Goal: Task Accomplishment & Management: Manage account settings

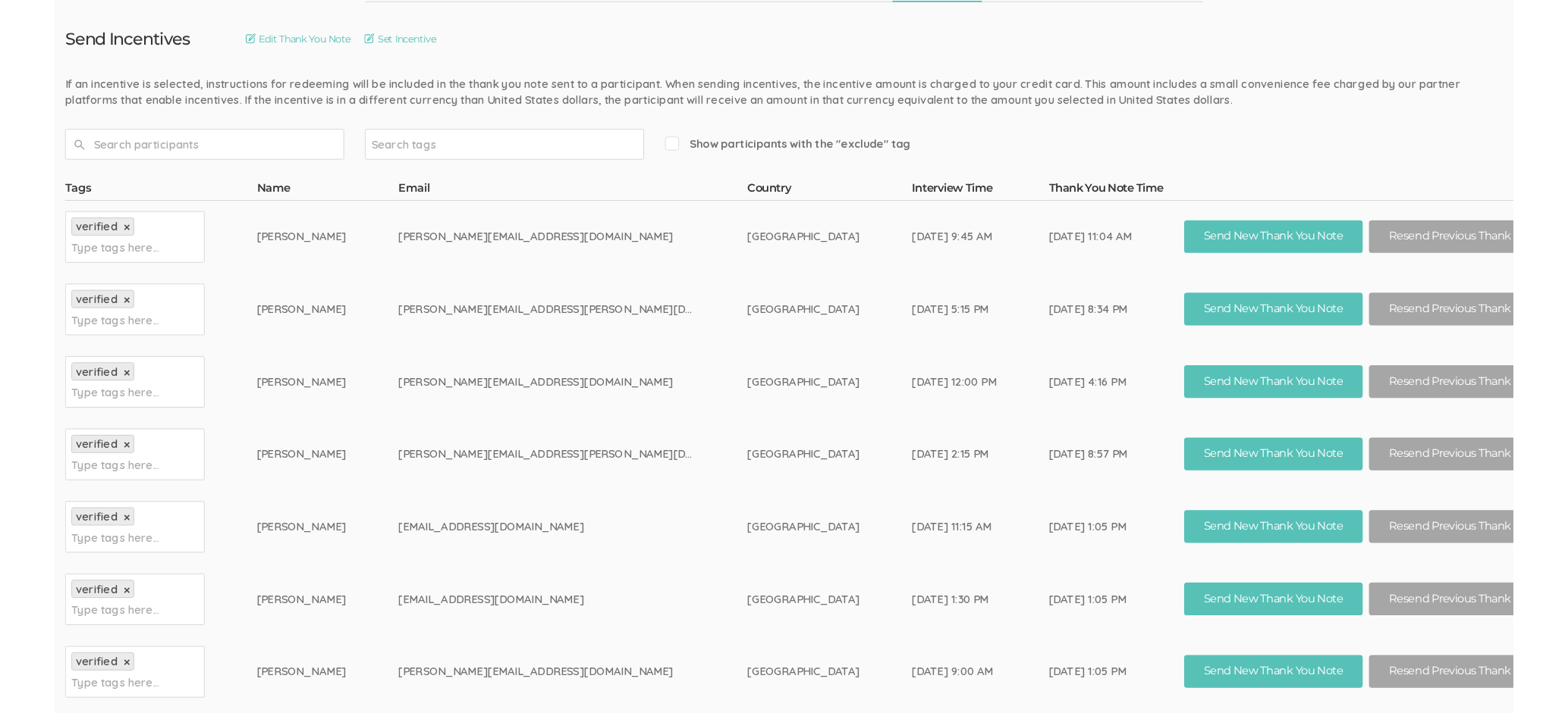
scroll to position [454, 0]
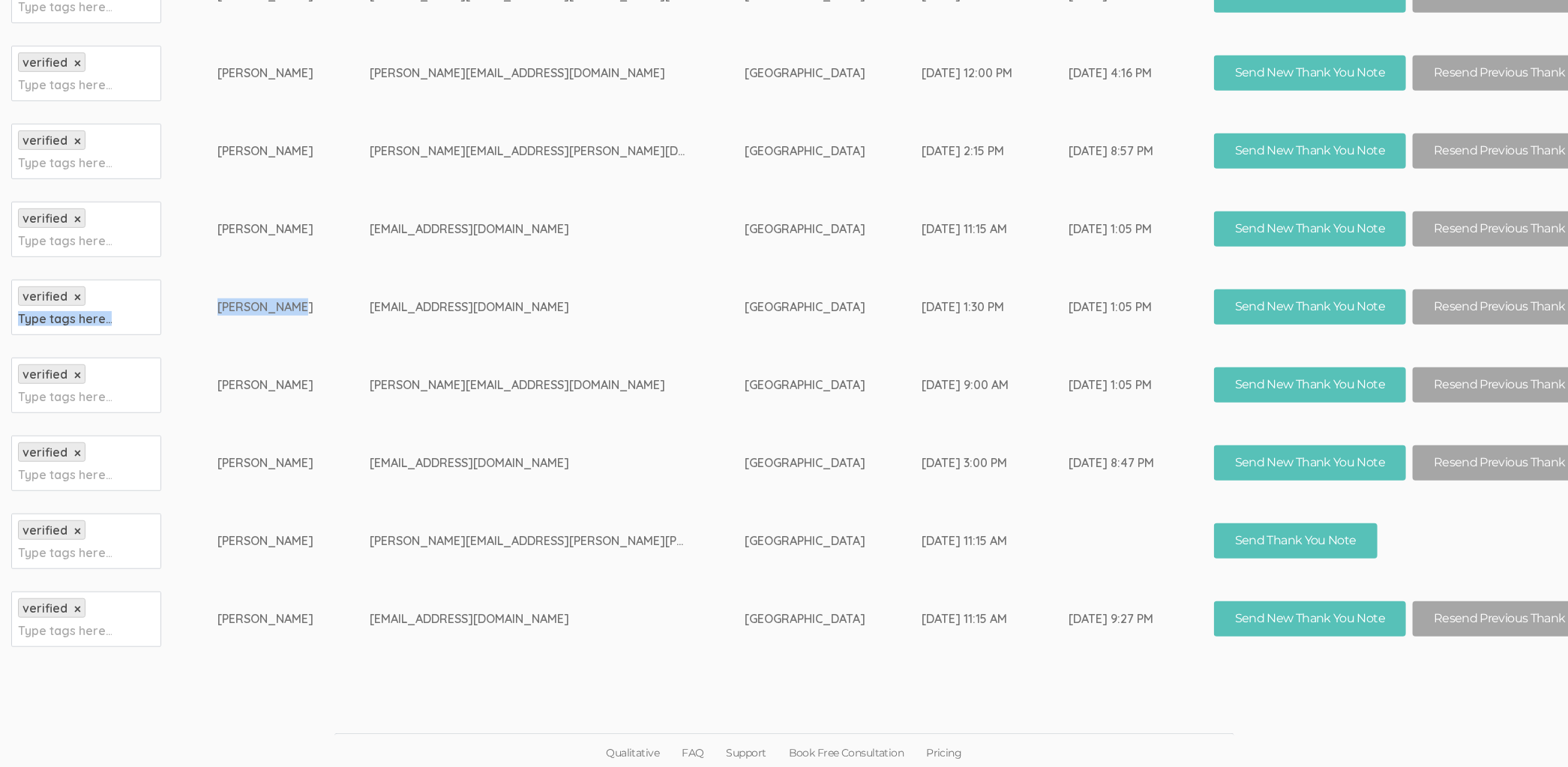
drag, startPoint x: 294, startPoint y: 303, endPoint x: 197, endPoint y: 303, distance: 97.0
click at [197, 303] on tr "verified × Type tags here... Terrie Gyles tgyles@monroeu.edu United States of A…" at bounding box center [826, 307] width 1630 height 78
copy tr "Type tags here... Terrie Gyles"
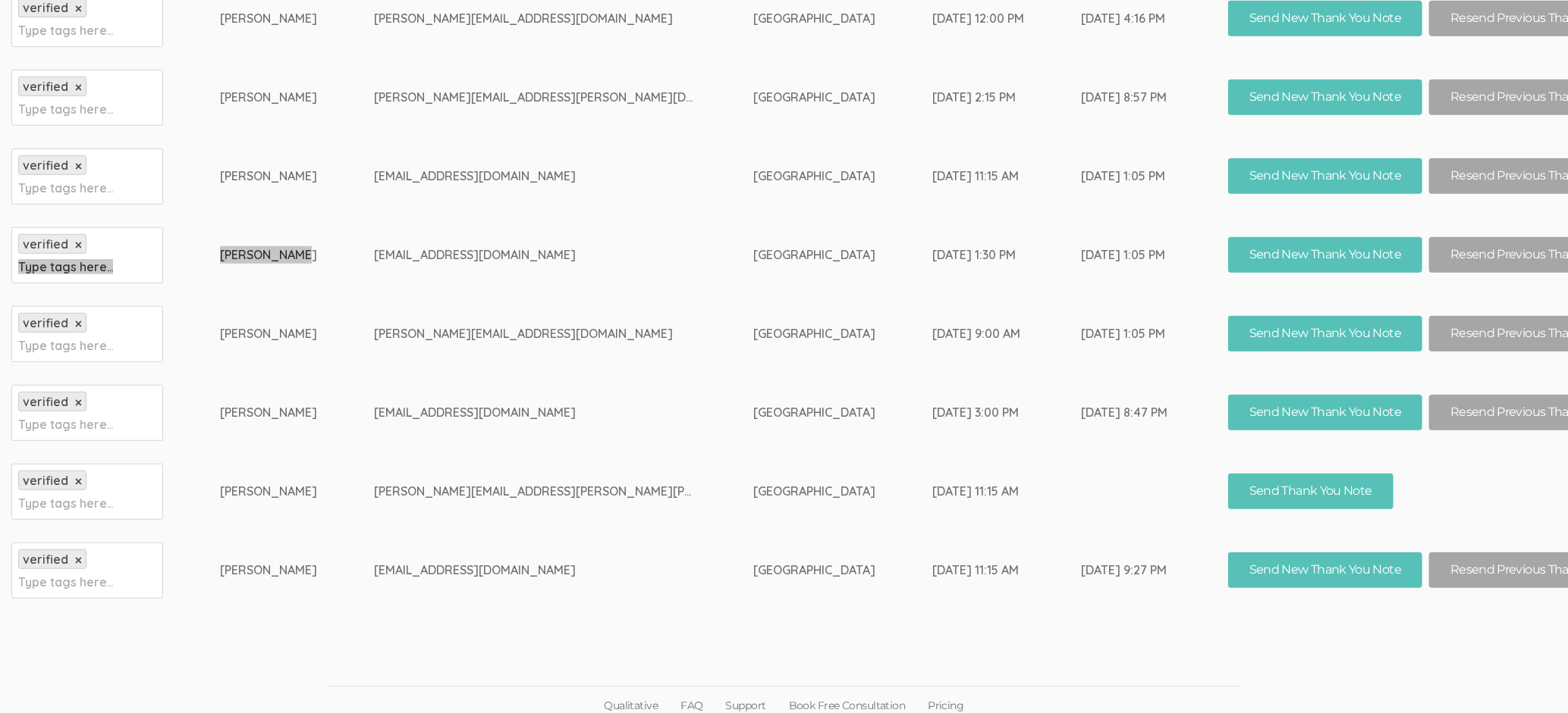
scroll to position [517, 0]
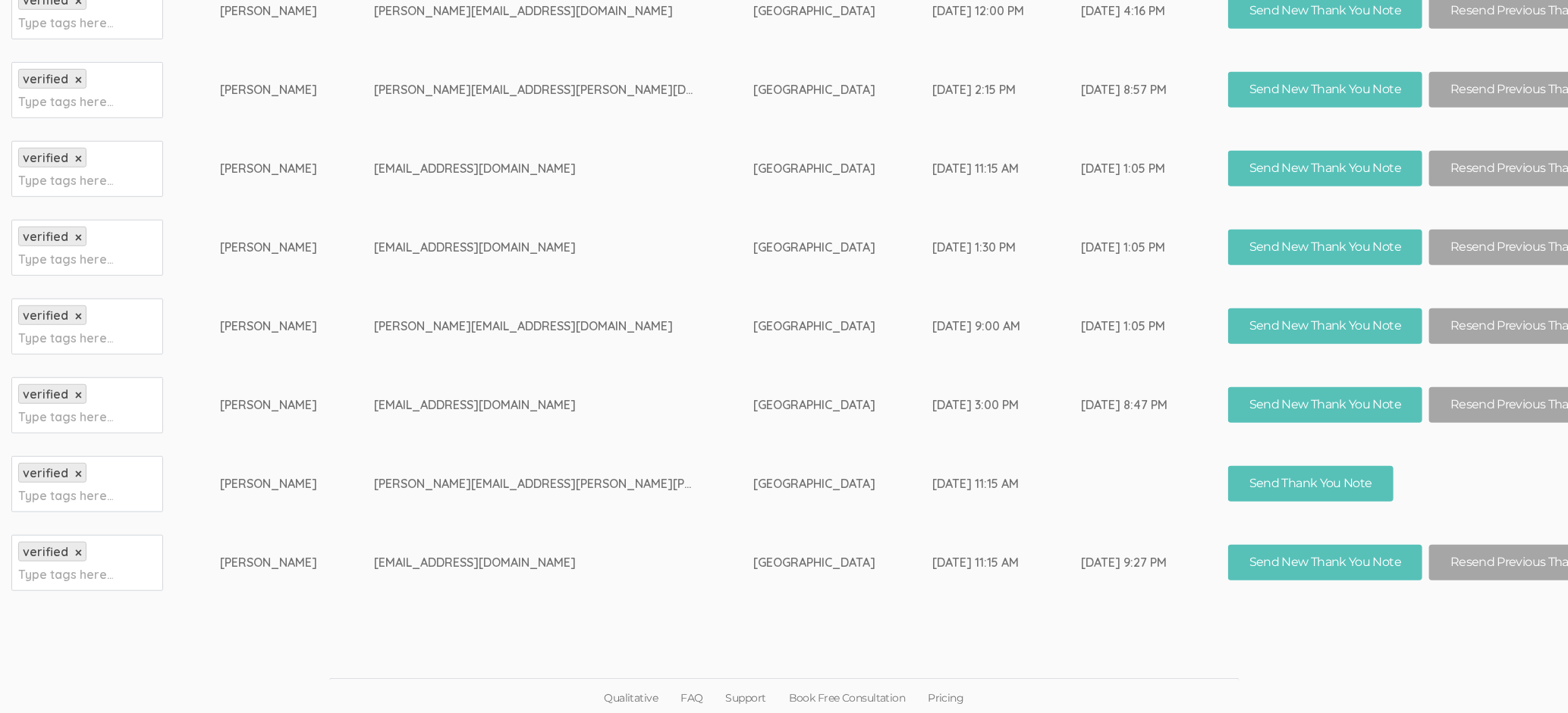
click at [300, 566] on td "Stephanie Best" at bounding box center [297, 563] width 154 height 79
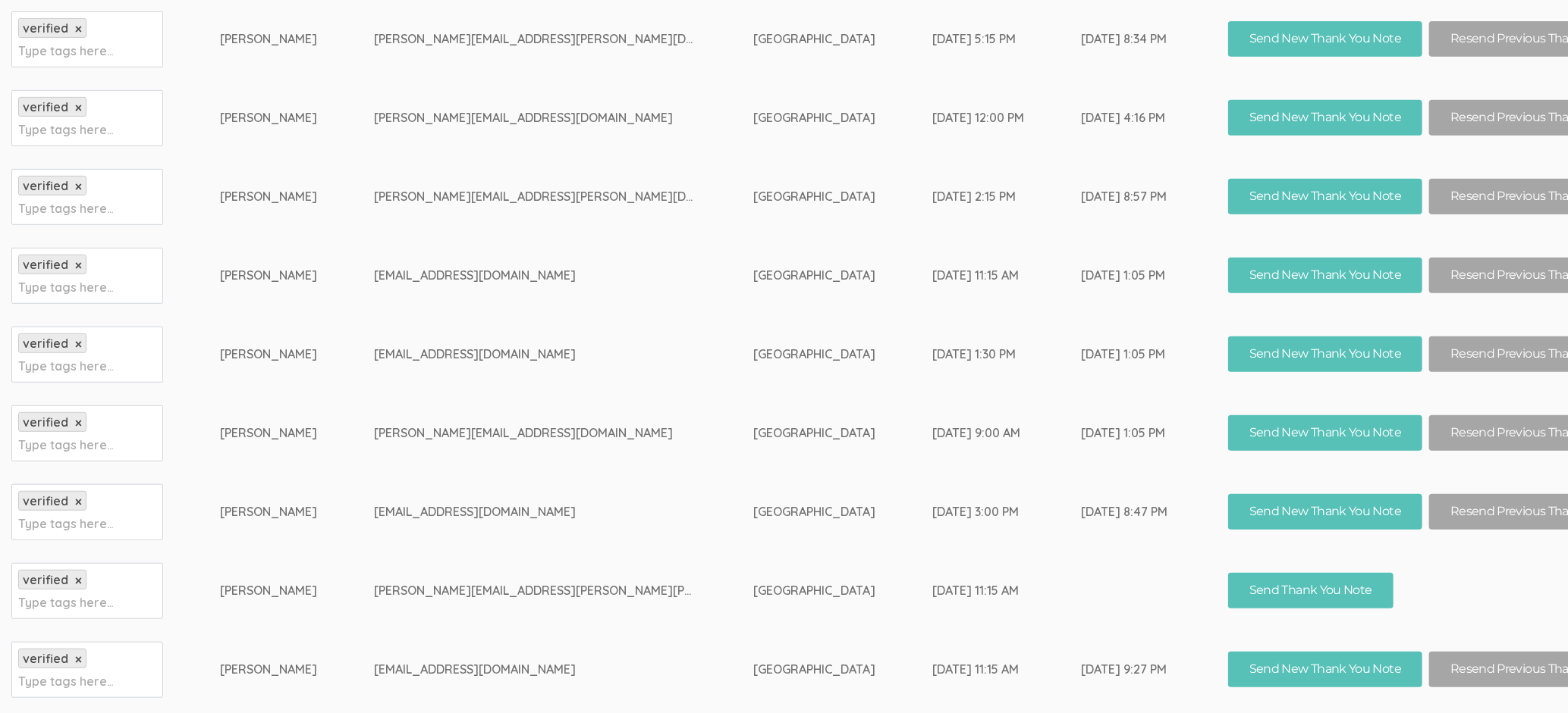
scroll to position [403, 0]
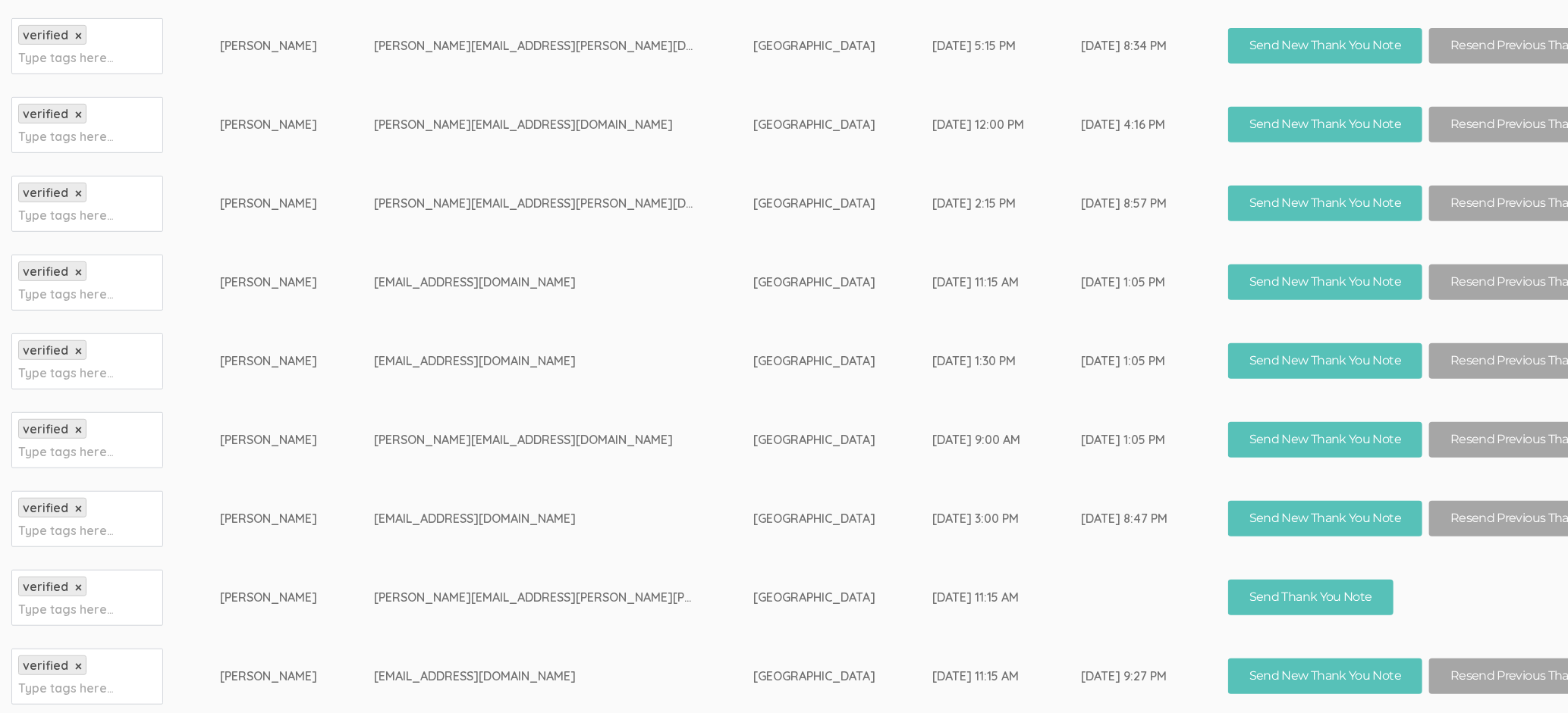
click at [264, 525] on td "Scott Smith" at bounding box center [297, 519] width 154 height 79
click at [267, 445] on td "Natasha Watts" at bounding box center [297, 440] width 154 height 79
click at [253, 352] on td "Terrie Gyles" at bounding box center [297, 361] width 154 height 79
click at [259, 255] on td "Erin Ebersole" at bounding box center [297, 283] width 154 height 79
click at [266, 205] on td "Jana King" at bounding box center [297, 204] width 154 height 79
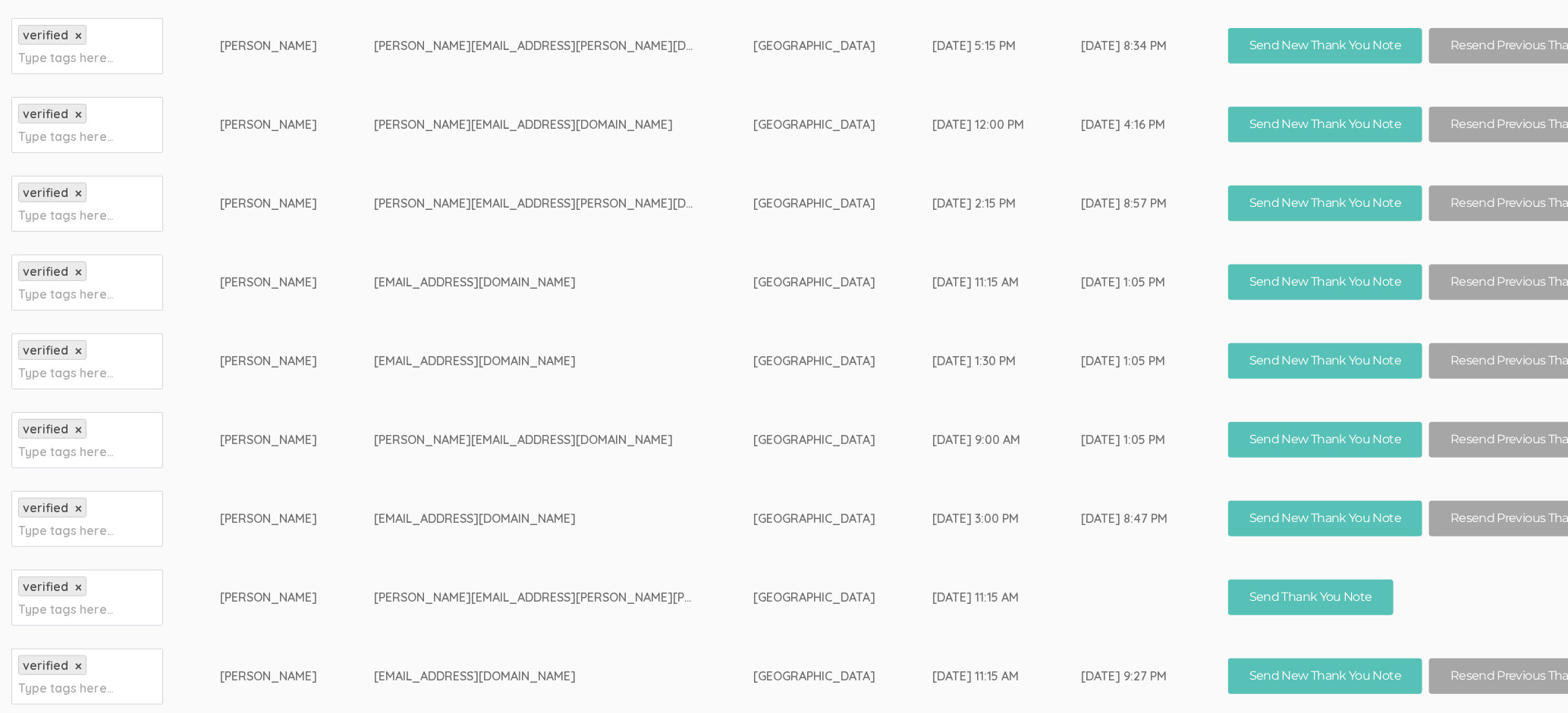
click at [266, 114] on td "Allison Halco Dranuski" at bounding box center [297, 124] width 154 height 79
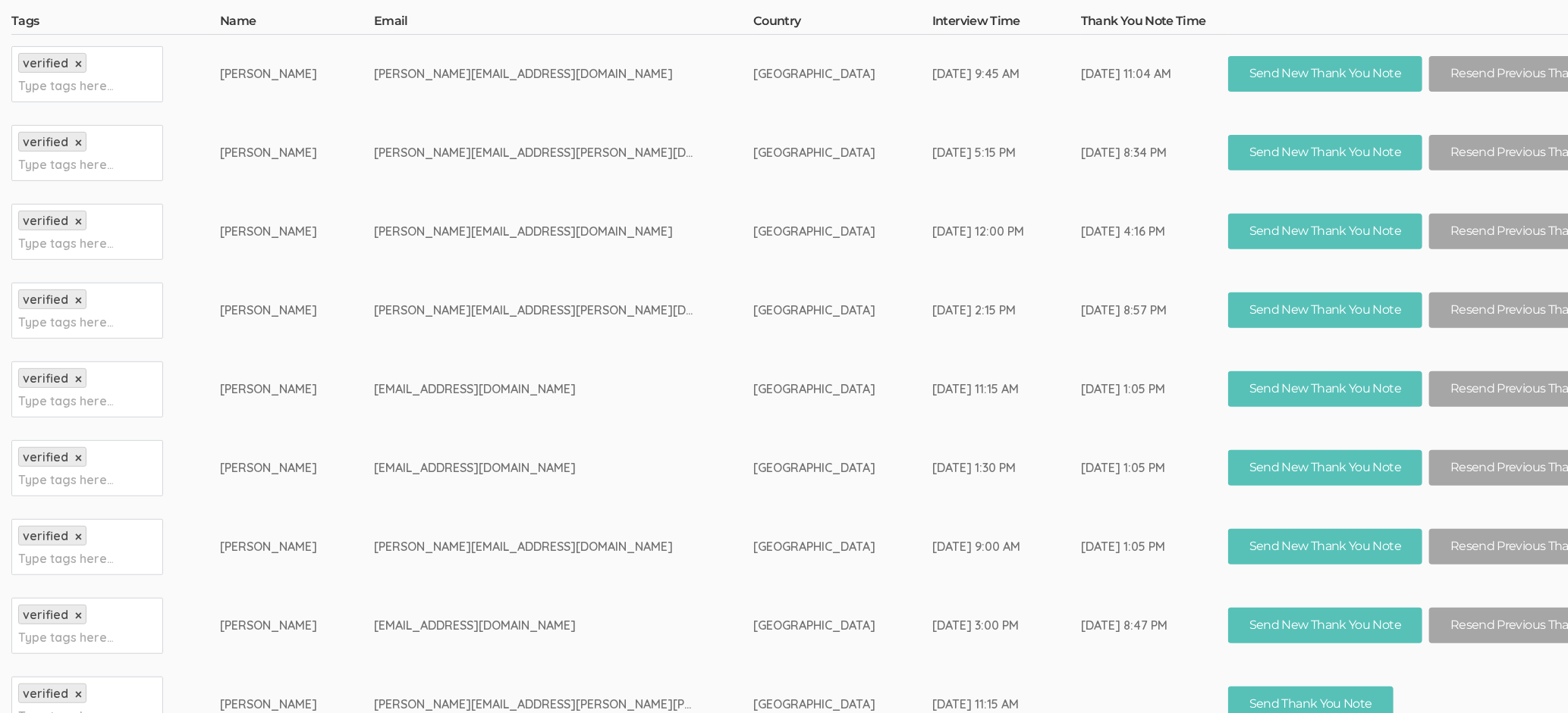
scroll to position [289, 0]
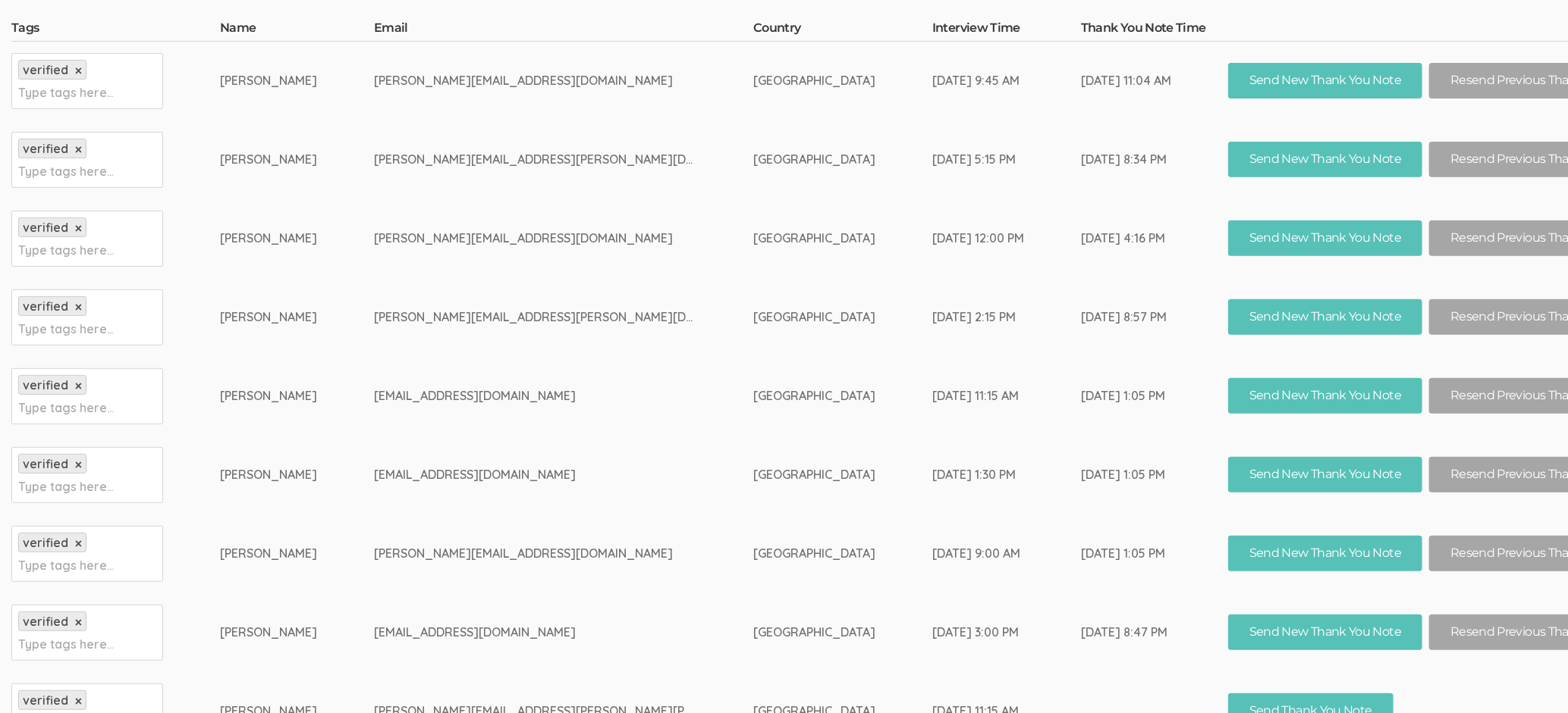
click at [289, 177] on td "Catherine Mendoza" at bounding box center [297, 159] width 154 height 79
click at [258, 57] on td "Sharmila Mukherjee" at bounding box center [297, 81] width 154 height 80
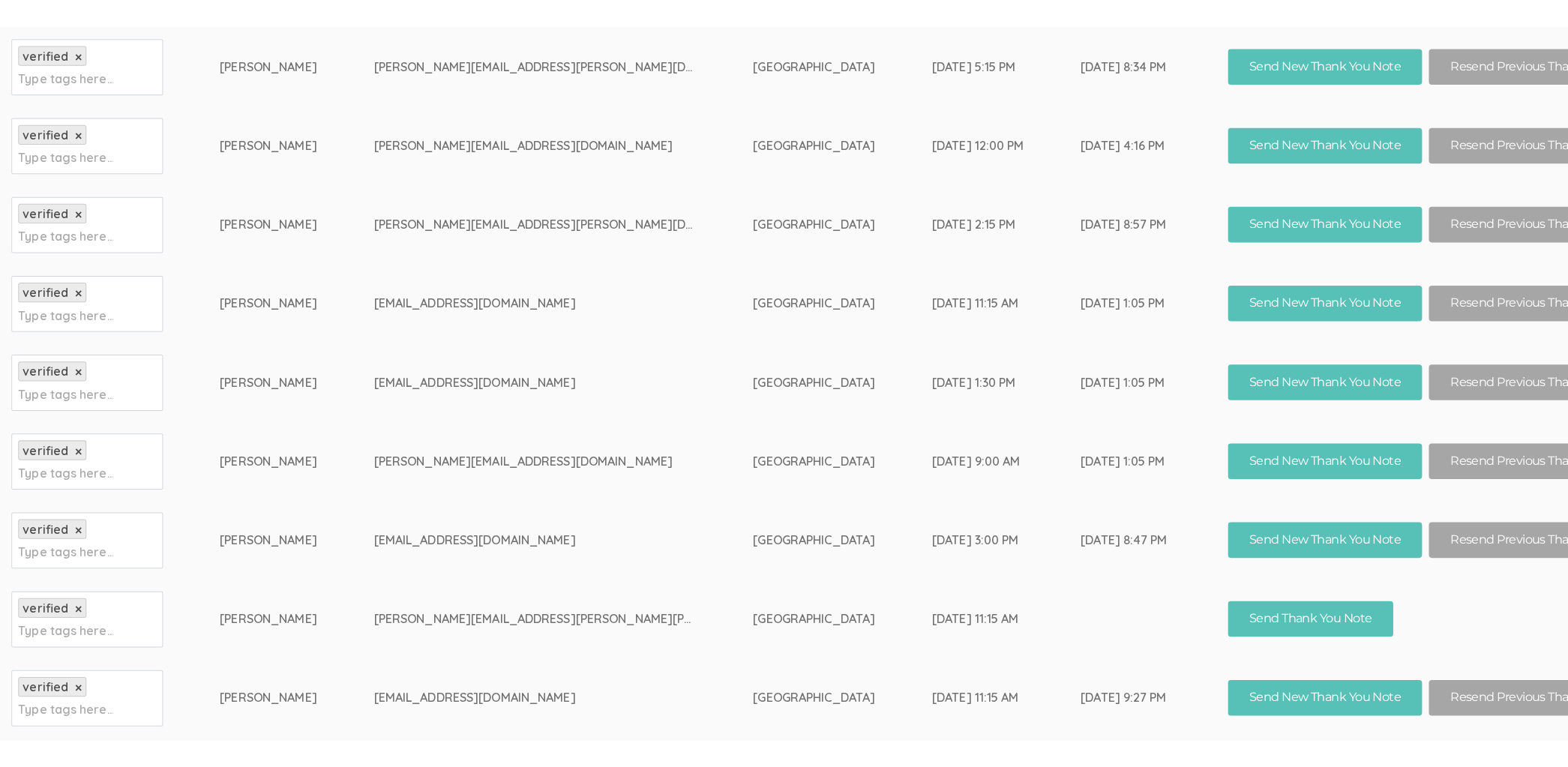
scroll to position [399, 0]
